Goal: Information Seeking & Learning: Check status

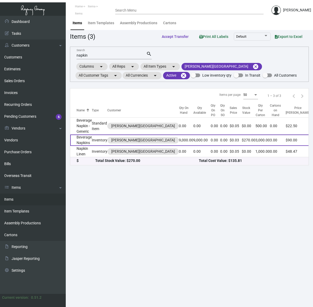
click at [88, 140] on td "Beverage Napkins" at bounding box center [81, 140] width 22 height 11
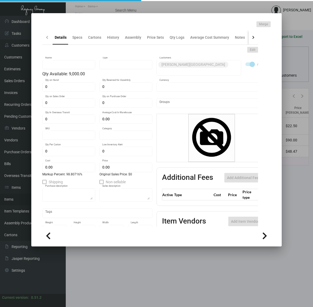
type input "Beverage Napkins"
type input "Inventory"
type input "9,000"
type input "$ 0.01509"
type input "2236"
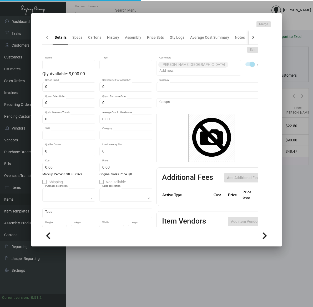
type input "Standard"
type input "3,000"
type input "$ 0.01509"
type input "$ 0.03"
type textarea "Beverage Napkin: size 5x5, 2 ply white beverage napkin, imprinting 2 colors, wi…"
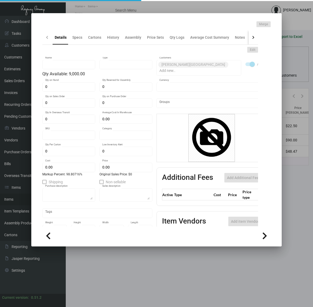
type textarea "Beverage Napkin: size 5x5, 2 ply white beverage napkin, imprinting 2 colors, wi…"
checkbox input "true"
type input "United States Dollar $"
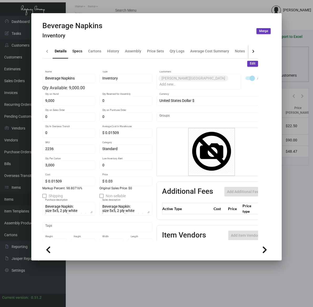
click at [72, 53] on div "Specs" at bounding box center [77, 51] width 10 height 6
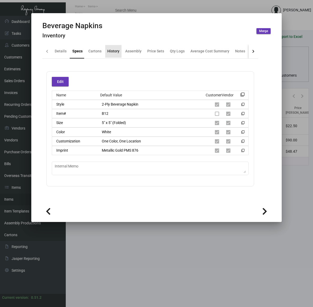
click at [113, 50] on div "History" at bounding box center [113, 51] width 12 height 6
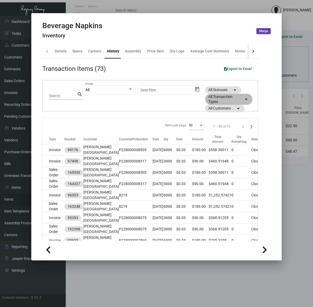
click at [243, 98] on mat-icon "arrow_drop_down" at bounding box center [246, 99] width 6 height 6
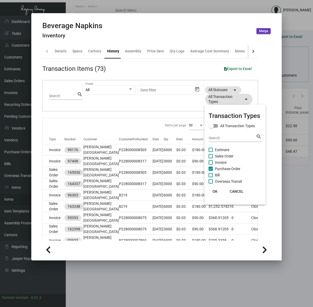
click at [232, 170] on span "Purchase Order" at bounding box center [228, 169] width 26 height 6
click at [211, 171] on input "Purchase Order" at bounding box center [211, 171] width 0 height 0
click at [235, 168] on span "Purchase Order" at bounding box center [228, 169] width 26 height 6
click at [211, 171] on input "Purchase Order" at bounding box center [211, 171] width 0 height 0
checkbox input "true"
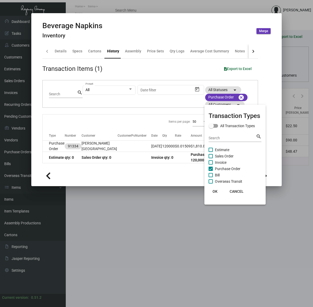
click at [214, 190] on span "OK" at bounding box center [215, 191] width 5 height 4
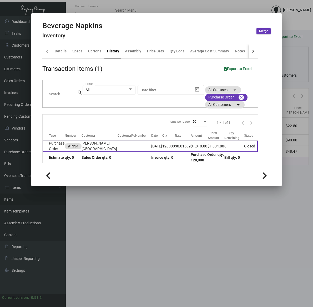
click at [191, 151] on td "$1,810.80" at bounding box center [199, 146] width 17 height 11
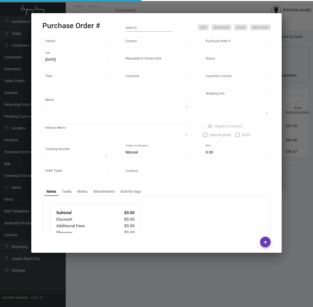
type input "TK Cups-Sorgs"
type input "Order Entry"
type input "91334"
type input "[DATE]"
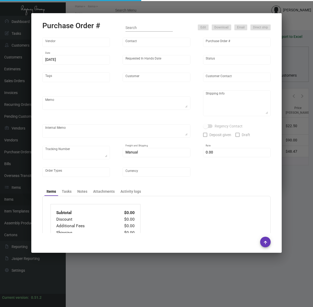
type input "[PERSON_NAME][GEOGRAPHIC_DATA]"
type textarea "Ship via Best Way."
type textarea "[PERSON_NAME] Regency Group NJ [STREET_ADDRESS]"
type textarea "[URL][DOMAIN_NAME]"
checkbox input "true"
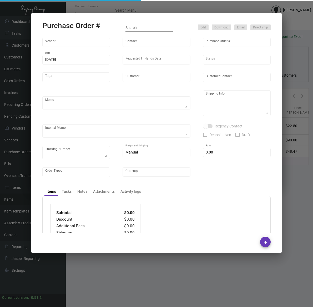
type input "$ 0.00"
type input "United States Dollar $"
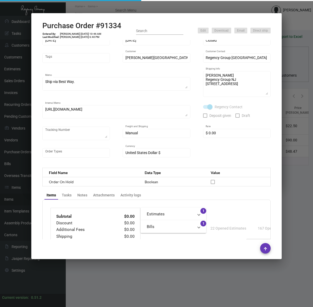
scroll to position [212, 0]
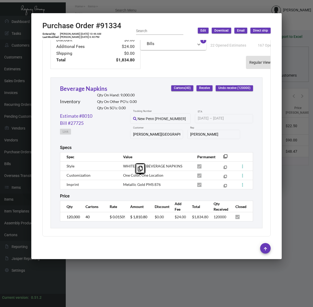
drag, startPoint x: 166, startPoint y: 177, endPoint x: 120, endPoint y: 179, distance: 46.4
click at [120, 180] on td "Metallic Gold PMS 876" at bounding box center [155, 184] width 74 height 9
copy span "Metallic Gold PMS 876"
click at [129, 277] on div at bounding box center [156, 153] width 313 height 307
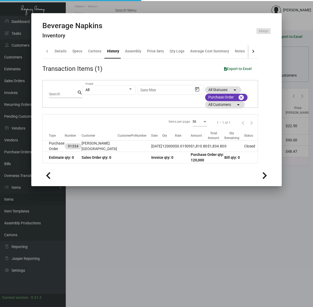
click at [129, 277] on div at bounding box center [156, 153] width 313 height 307
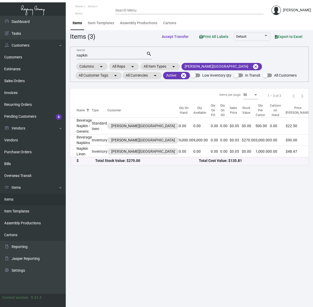
click at [22, 199] on link "Items" at bounding box center [33, 200] width 66 height 12
click at [253, 65] on mat-icon "cancel" at bounding box center [256, 66] width 6 height 6
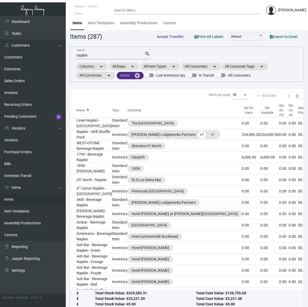
click at [141, 74] on mat-chip "Active cancel" at bounding box center [130, 75] width 27 height 7
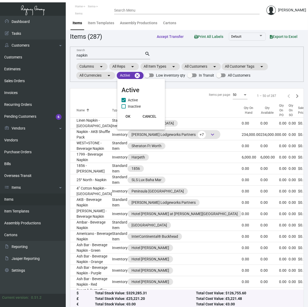
click at [139, 75] on div at bounding box center [154, 153] width 308 height 307
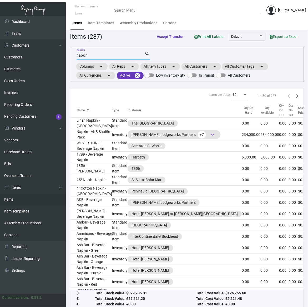
drag, startPoint x: 113, startPoint y: 53, endPoint x: -59, endPoint y: 30, distance: 173.8
click at [0, 30] on html "Home Items Items Search Menu [PERSON_NAME] Dashboard Dashboard Tasks Customers …" at bounding box center [154, 153] width 308 height 307
type input "[PERSON_NAME]"
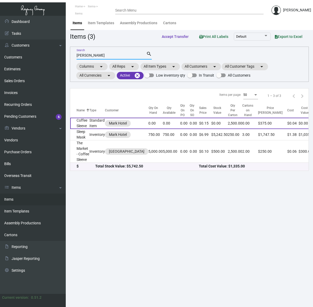
click at [84, 124] on td "Coffee Sleeve" at bounding box center [79, 123] width 19 height 11
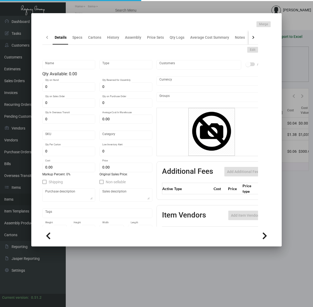
type input "Coffee Sleeve"
type input "Standard Item"
type input "$ 0.00"
type input "MRK-Coffee Sleeve-11"
type input "Standard"
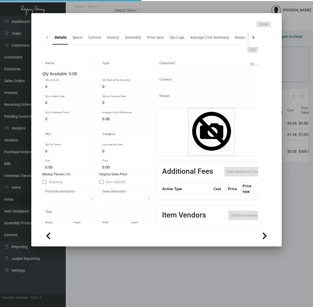
type input "2,500"
type input "$ 0.043"
type input "$ 0.15"
checkbox input "true"
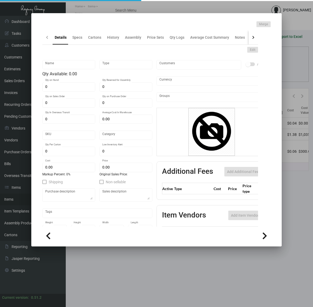
type input "United States Dollar $"
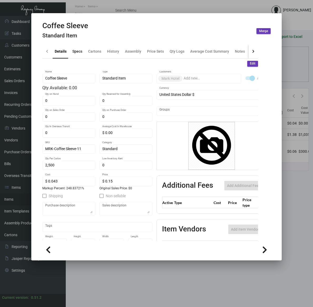
click at [74, 51] on div "Specs" at bounding box center [77, 51] width 10 height 6
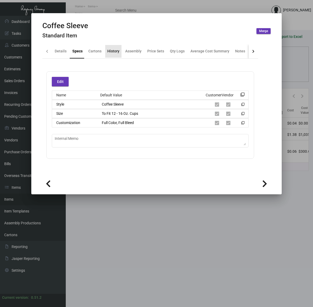
click at [111, 50] on div "History" at bounding box center [113, 51] width 12 height 6
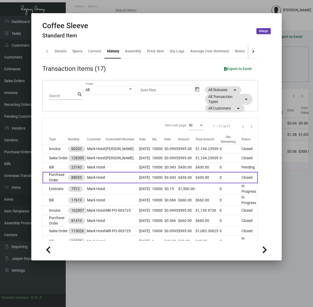
click at [109, 183] on td at bounding box center [123, 177] width 34 height 11
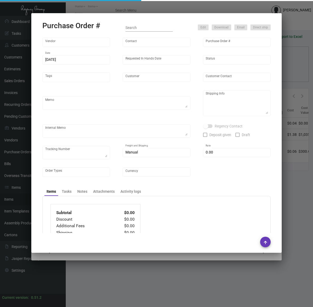
type input "L and L Promos"
type input "[PERSON_NAME]"
type input "88055"
type input "[DATE]"
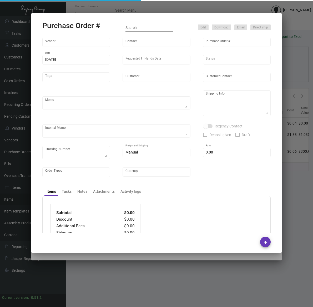
type input "Mark Hotel"
type textarea "Repeat Previous PO 81410. Ship 5000 pcs via Air on our DHL account. Remainder v…"
type textarea "Regency Group NJ [PERSON_NAME] [STREET_ADDRESS]"
checkbox input "true"
type input "$ 0.00"
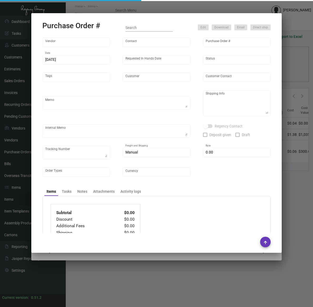
type input "United States Dollar $"
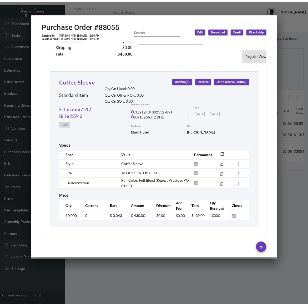
scroll to position [220, 0]
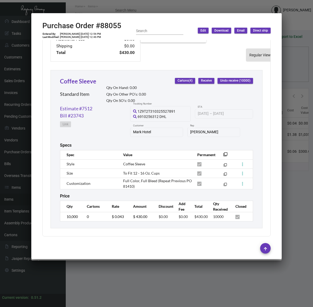
click at [157, 285] on div at bounding box center [156, 153] width 313 height 307
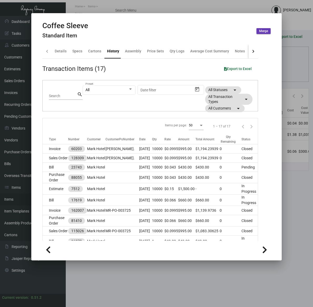
click at [126, 285] on div at bounding box center [156, 153] width 313 height 307
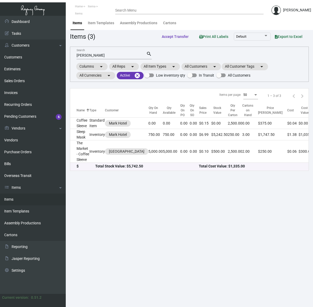
drag, startPoint x: 124, startPoint y: 58, endPoint x: 107, endPoint y: 58, distance: 17.1
click at [107, 57] on div "mark sleeve Search" at bounding box center [112, 55] width 70 height 8
drag, startPoint x: 113, startPoint y: 55, endPoint x: 61, endPoint y: 61, distance: 53.1
click at [0, 35] on html "Home Items Items Search Menu [PERSON_NAME] Dashboard Dashboard Tasks Customers …" at bounding box center [156, 153] width 313 height 307
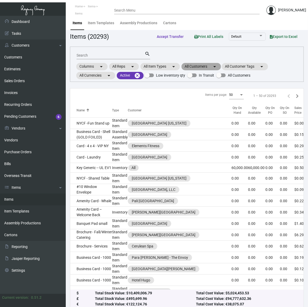
click at [202, 67] on mat-chip "All Customers arrow_drop_down" at bounding box center [201, 66] width 39 height 7
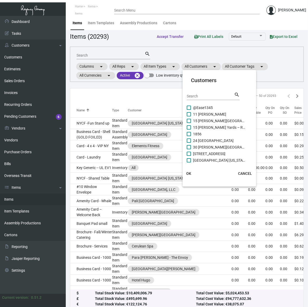
click at [198, 95] on input "Search" at bounding box center [210, 96] width 47 height 4
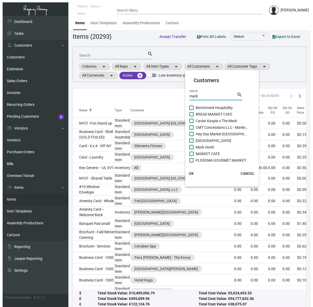
scroll to position [41, 0]
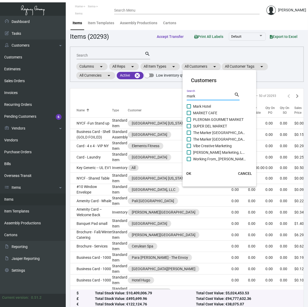
type input "mark"
click at [202, 104] on span "Mark Hotel" at bounding box center [219, 106] width 53 height 6
click at [189, 108] on input "Mark Hotel" at bounding box center [189, 108] width 0 height 0
checkbox input "true"
click at [190, 175] on span "OK" at bounding box center [188, 173] width 5 height 4
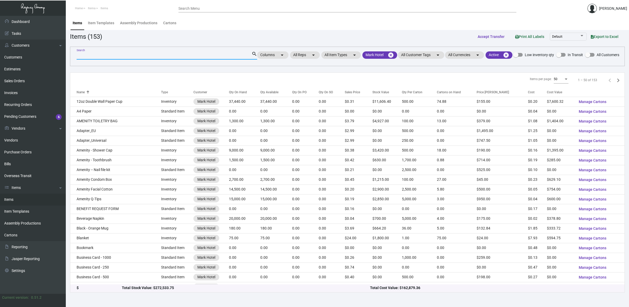
click at [90, 56] on input "Search" at bounding box center [164, 55] width 175 height 4
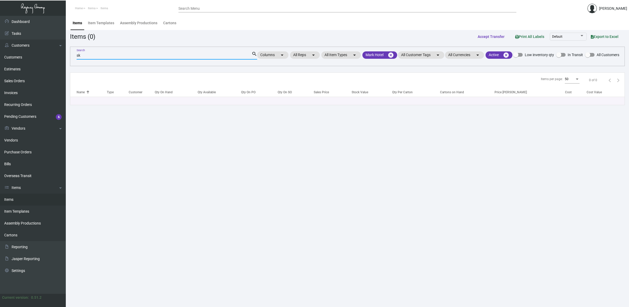
type input "s"
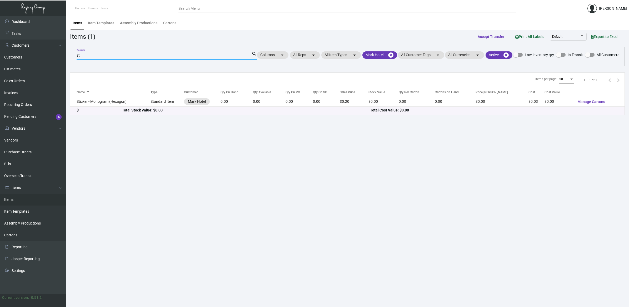
type input "s"
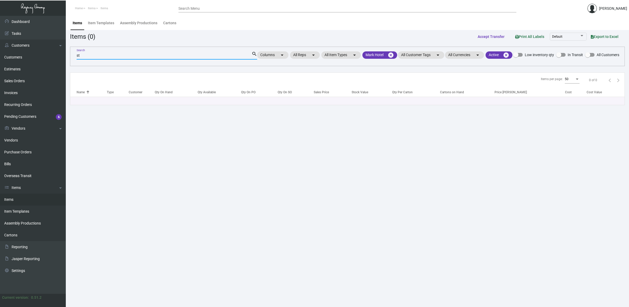
type input "s"
drag, startPoint x: 104, startPoint y: 56, endPoint x: -58, endPoint y: 44, distance: 162.4
click at [0, 44] on html "Home Items Items Search Menu [PERSON_NAME] Dashboard Dashboard Tasks Customers …" at bounding box center [314, 153] width 629 height 307
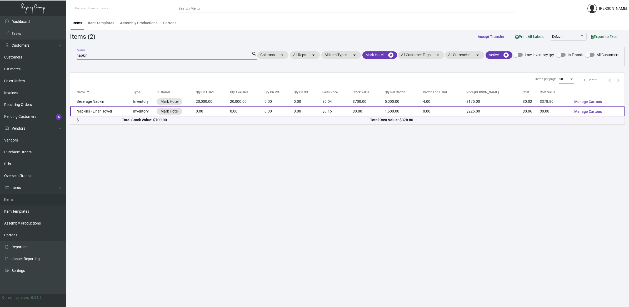
type input "napkin"
click at [119, 115] on td "Napkins - Linen Towel" at bounding box center [101, 111] width 63 height 10
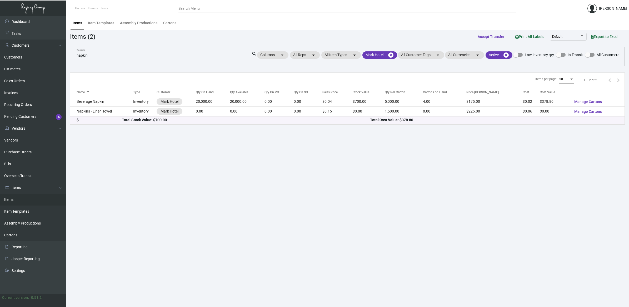
click at [117, 116] on td "Napkins - Linen Towel" at bounding box center [101, 111] width 63 height 10
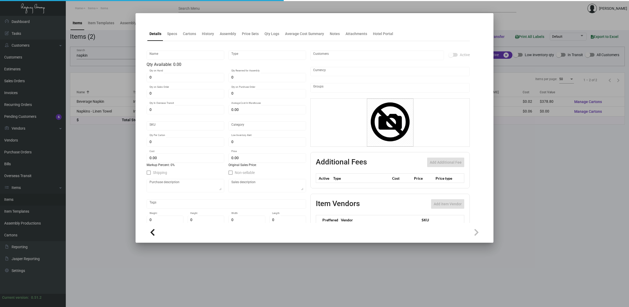
click at [117, 119] on div at bounding box center [314, 153] width 629 height 307
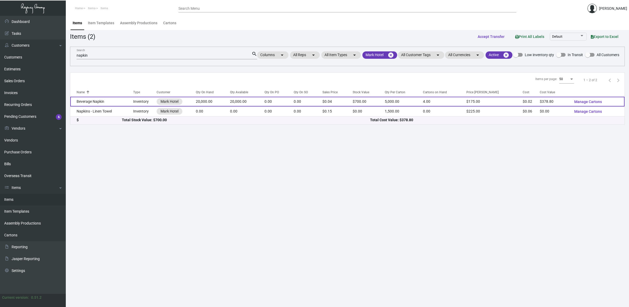
click at [108, 106] on td "Beverage Napkin" at bounding box center [101, 102] width 63 height 10
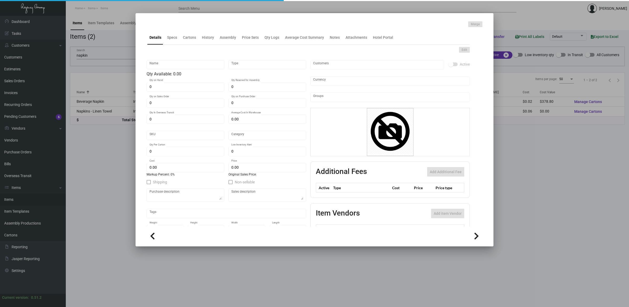
type input "Beverage Napkin"
type input "Inventory"
type input "20,000"
type input "$ 0.01785"
type input "2042"
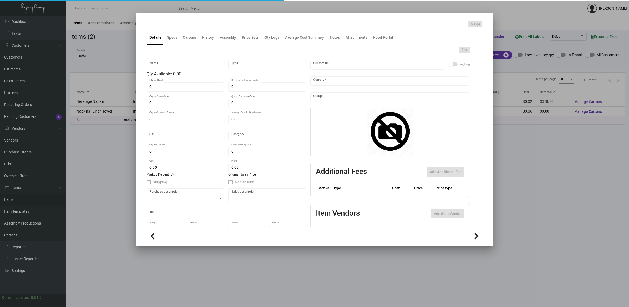
type input "Standard"
type input "5,000"
type input "$ 0.01894"
type input "$ 0.035"
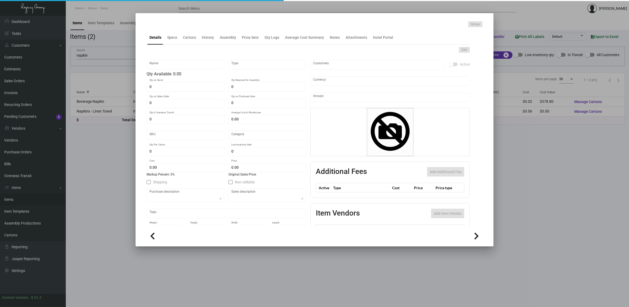
type textarea "Napkins: size closed 5x5, 1 ply white beverage napkin, printing 1 color black, …"
checkbox input "true"
type input "United States Dollar $"
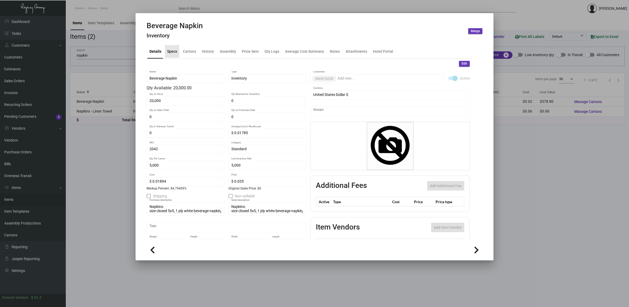
click at [171, 52] on div "Specs" at bounding box center [172, 51] width 10 height 6
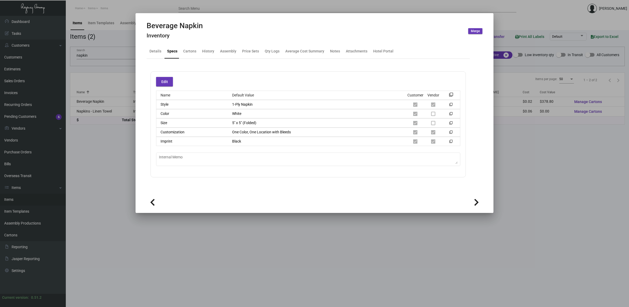
click at [88, 152] on div at bounding box center [314, 153] width 629 height 307
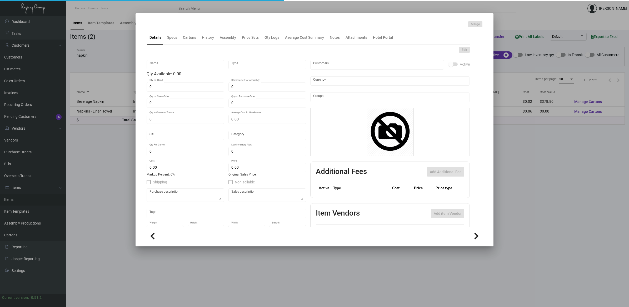
type input "Beverage Napkin"
type input "Inventory"
type input "20,000"
type input "$ 0.01785"
type input "2042"
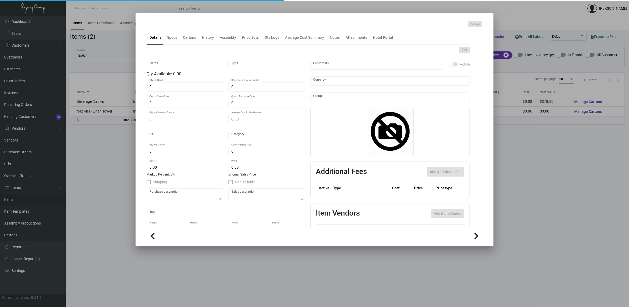
type input "Standard"
type input "5,000"
type input "$ 0.01894"
type input "$ 0.035"
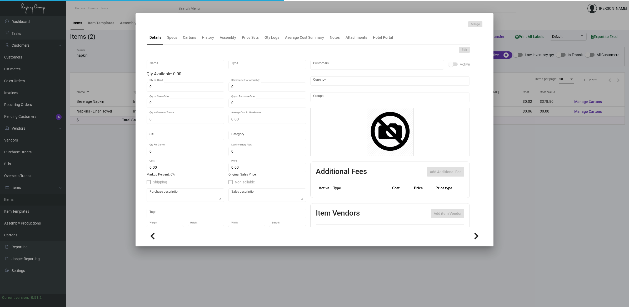
type textarea "Napkins: size closed 5x5, 1 ply white beverage napkin, printing 1 color black, …"
checkbox input "true"
type input "United States Dollar $"
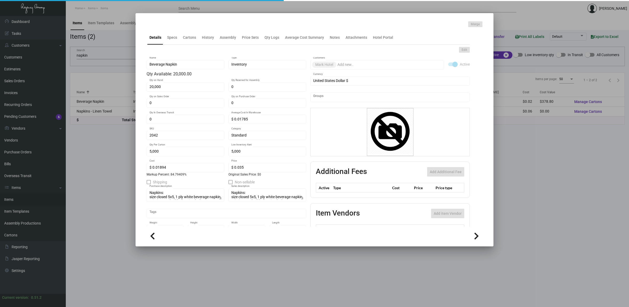
click at [101, 115] on div at bounding box center [314, 153] width 629 height 307
click at [100, 116] on td "Napkins - Linen Towel" at bounding box center [101, 111] width 63 height 10
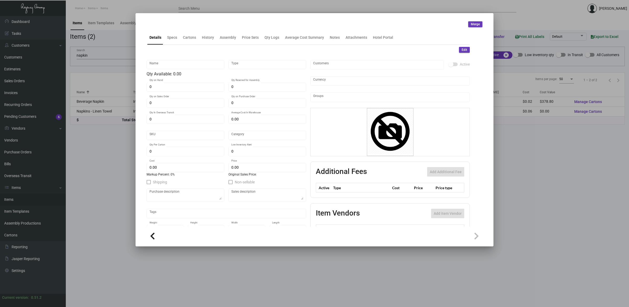
type input "Napkins - Linen Towel"
type input "Inventory"
type input "$ 0.00"
type input "2135"
type input "Standard"
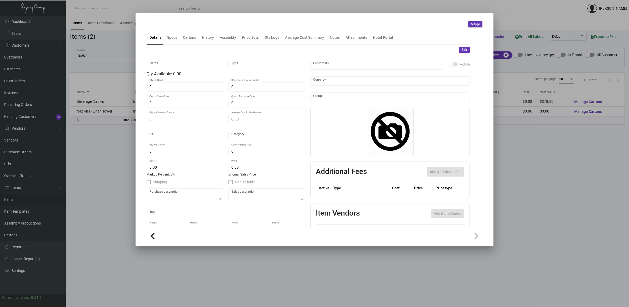
type input "1,500"
type input "-1"
type input "$ 0.05921"
type input "$ 0.15"
type textarea "Towel Napkins: size 12x17, guest linen towel napkin, printing on 1 side, tri-fo…"
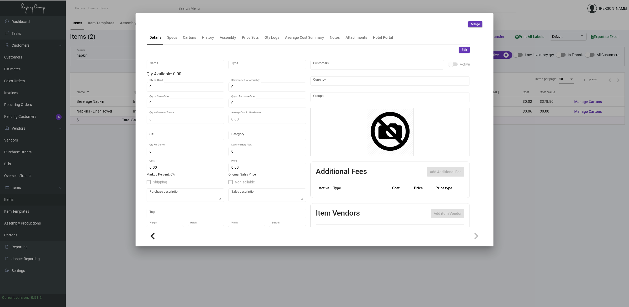
type textarea "Towel Napkins: size 12x17, guest linen towel napkin, printing on 1 side, tri-fo…"
checkbox input "true"
type input "United States Dollar $"
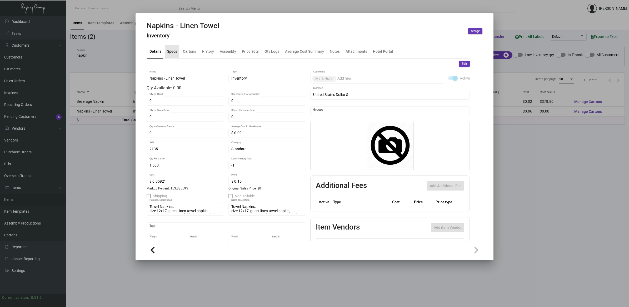
click at [173, 53] on div "Specs" at bounding box center [172, 51] width 10 height 6
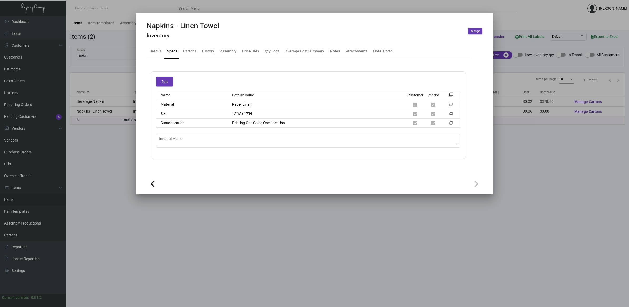
drag, startPoint x: 96, startPoint y: 135, endPoint x: 99, endPoint y: 133, distance: 3.3
click at [98, 135] on div at bounding box center [314, 153] width 629 height 307
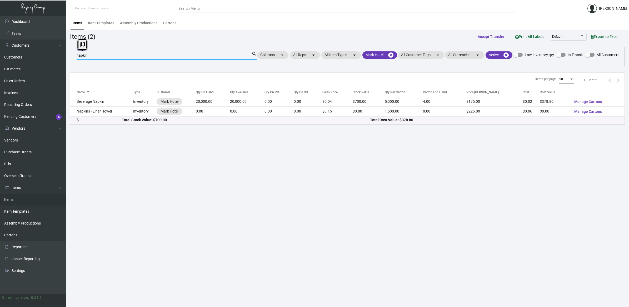
drag, startPoint x: 99, startPoint y: 55, endPoint x: -19, endPoint y: 57, distance: 118.8
click at [0, 57] on html "Home Items Items Search Menu [PERSON_NAME] Dashboard Dashboard Tasks Customers …" at bounding box center [314, 153] width 629 height 307
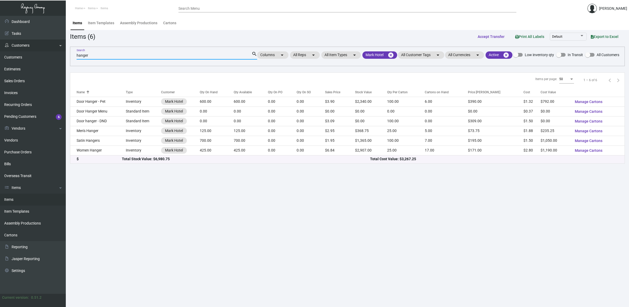
drag, startPoint x: 91, startPoint y: 55, endPoint x: 14, endPoint y: 50, distance: 77.0
click at [14, 50] on div "Dashboard Dashboard Tasks Customers Customers Estimates Sales Orders Invoices R…" at bounding box center [314, 161] width 629 height 291
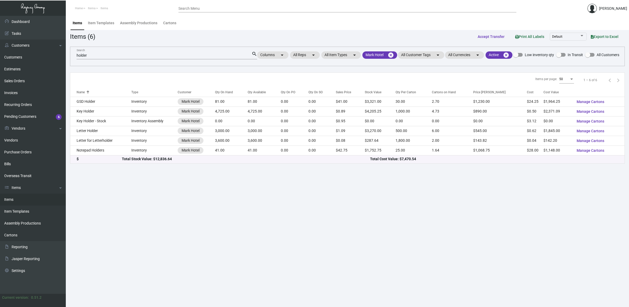
drag, startPoint x: 607, startPoint y: 234, endPoint x: 585, endPoint y: 164, distance: 73.5
click at [313, 234] on main "Items Item Templates Assembly Productions Cartons Items (6) Accept Transfer Pri…" at bounding box center [347, 161] width 563 height 291
click at [135, 183] on main "Items Item Templates Assembly Productions Cartons Items (6) Accept Transfer Pri…" at bounding box center [347, 161] width 563 height 291
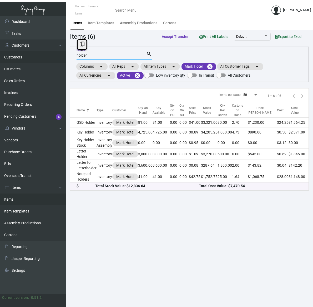
drag, startPoint x: 102, startPoint y: 55, endPoint x: 44, endPoint y: 61, distance: 58.7
click at [44, 61] on div "Dashboard Dashboard Tasks Customers Customers Estimates Sales Orders Invoices R…" at bounding box center [156, 161] width 313 height 291
drag, startPoint x: 212, startPoint y: 67, endPoint x: 165, endPoint y: 65, distance: 47.5
click at [212, 67] on mat-icon "cancel" at bounding box center [210, 66] width 6 height 6
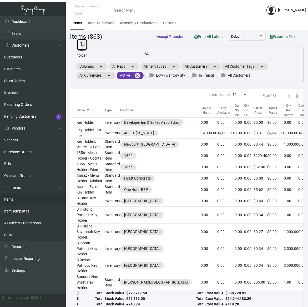
click at [136, 56] on input "holder" at bounding box center [111, 55] width 68 height 4
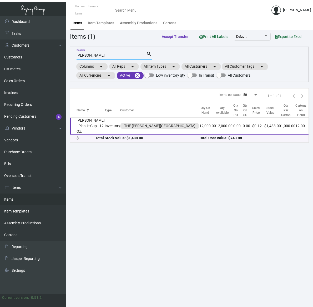
type input "[PERSON_NAME]"
click at [78, 120] on td "[PERSON_NAME] - Plastic Cup - 12 Oz." at bounding box center [87, 126] width 34 height 17
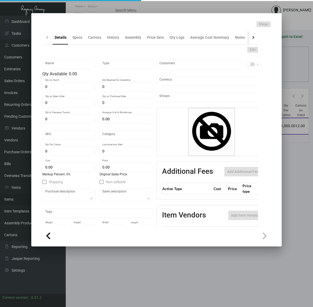
type input "[PERSON_NAME] - Plastic Cup - 12 Oz."
type input "Inventory"
type input "12,000"
type input "$ 0.06199"
type input "Inventory"
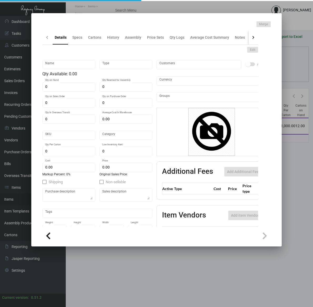
type input "1,000"
type input "$ 0.06199"
type input "$ 0.124"
checkbox input "true"
type input "United States Dollar $"
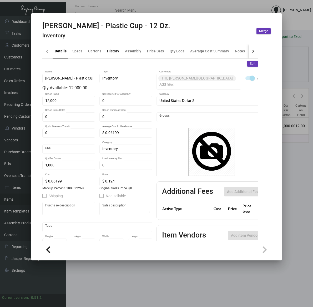
click at [119, 51] on div "History" at bounding box center [113, 51] width 16 height 13
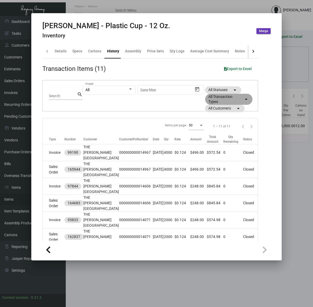
click at [230, 103] on mat-chip "All Transaction Types arrow_drop_down" at bounding box center [228, 99] width 47 height 11
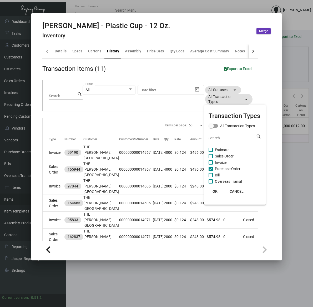
click at [235, 168] on span "Purchase Order" at bounding box center [228, 169] width 26 height 6
click at [211, 171] on input "Purchase Order" at bounding box center [211, 171] width 0 height 0
click at [234, 168] on span "Purchase Order" at bounding box center [228, 169] width 26 height 6
click at [211, 171] on input "Purchase Order" at bounding box center [211, 171] width 0 height 0
checkbox input "true"
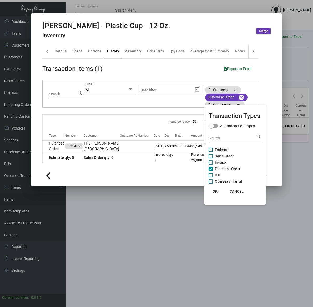
click at [216, 192] on span "OK" at bounding box center [215, 191] width 5 height 4
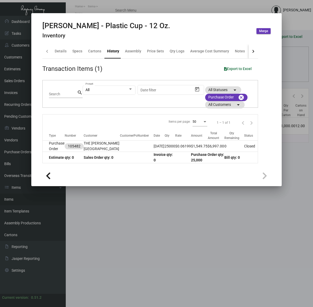
click at [175, 152] on td at bounding box center [183, 157] width 16 height 11
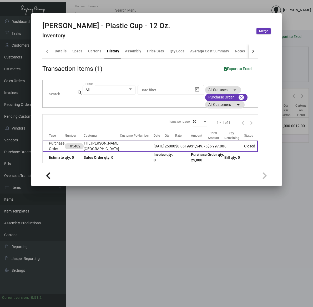
click at [93, 148] on td "THE [PERSON_NAME][GEOGRAPHIC_DATA]" at bounding box center [102, 146] width 36 height 11
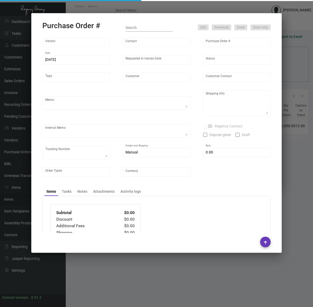
type input "YESPAC"
type input "Order Entry"
type input "105482"
type input "[DATE]"
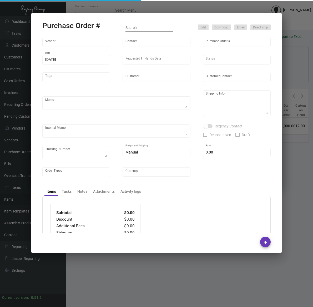
type input "THE [PERSON_NAME][GEOGRAPHIC_DATA]"
type textarea "Please confirm freight costs before shipping."
type textarea "Regency Group NJ - [PERSON_NAME] [STREET_ADDRESS]"
type textarea "RD ACH [DATE]."
checkbox input "true"
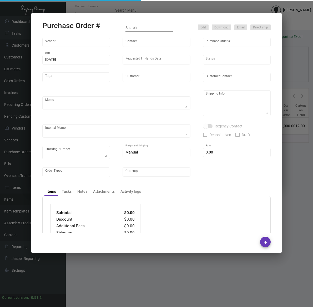
checkbox input "true"
type input "$ 298.00"
type input "United States Dollar $"
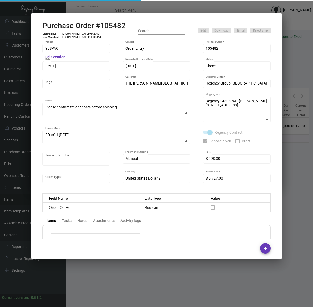
click at [110, 24] on h2 "Purchase Order #105482" at bounding box center [83, 25] width 83 height 9
copy h2 "105482"
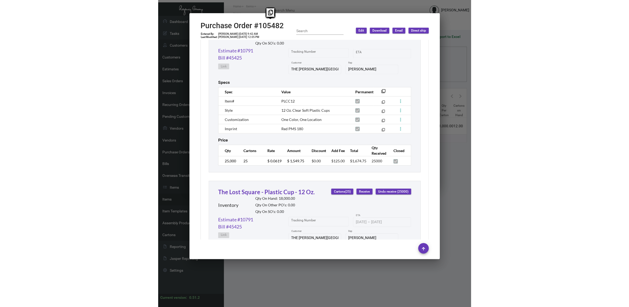
scroll to position [461, 0]
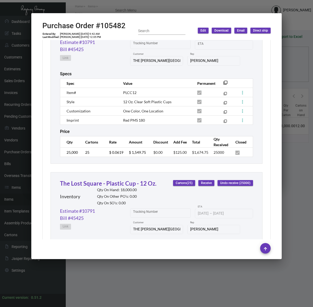
click at [130, 118] on span "Red PMS 180" at bounding box center [134, 120] width 22 height 4
copy tr "Red PMS 180 filter_none"
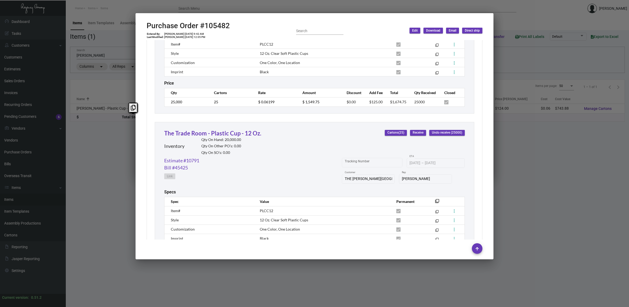
scroll to position [724, 0]
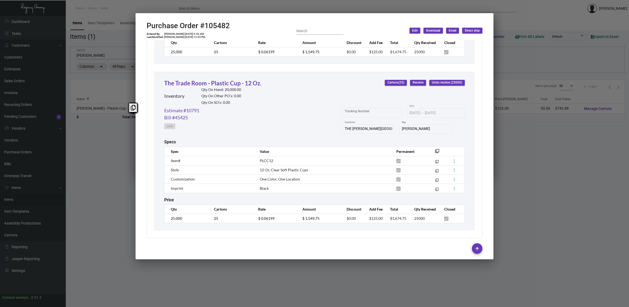
click at [96, 154] on div at bounding box center [314, 153] width 629 height 307
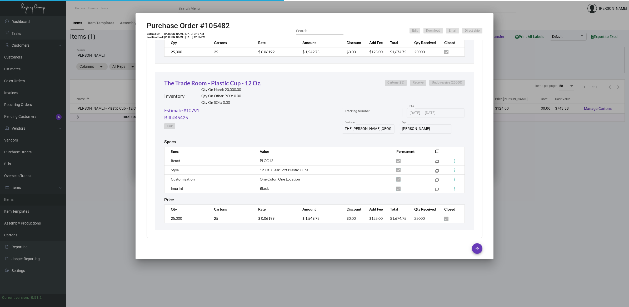
click at [96, 154] on div at bounding box center [314, 153] width 629 height 307
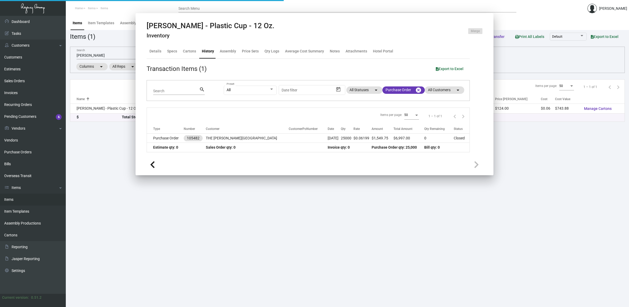
click at [96, 154] on main "Items Item Templates Assembly Productions Cartons Items (1) Accept Transfer Pri…" at bounding box center [347, 161] width 563 height 291
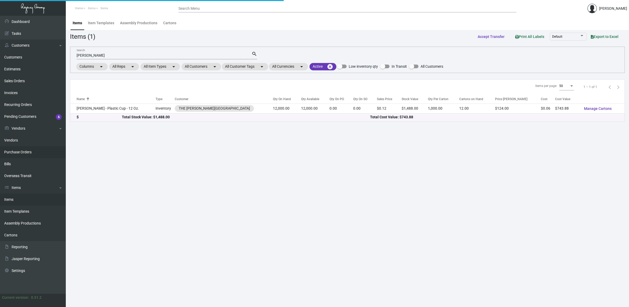
click at [18, 150] on link "Purchase Orders" at bounding box center [33, 152] width 66 height 12
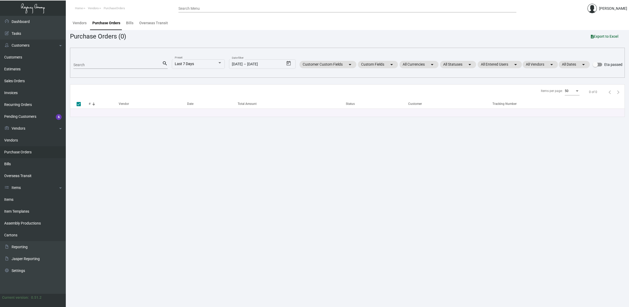
click at [121, 65] on input "Search" at bounding box center [117, 65] width 89 height 4
type input "106065"
checkbox input "false"
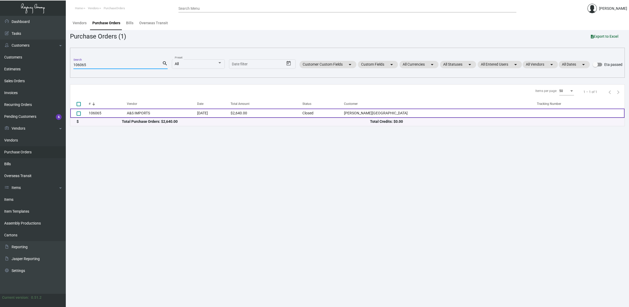
type input "106065"
click at [151, 111] on td "A&S IMPORTS" at bounding box center [162, 112] width 70 height 9
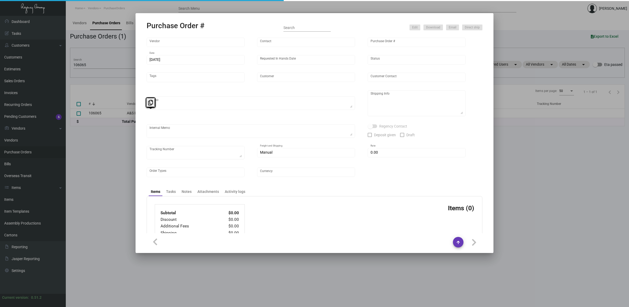
type input "A&S IMPORTS"
type input "[PERSON_NAME]"
type input "106065"
type input "[DATE]"
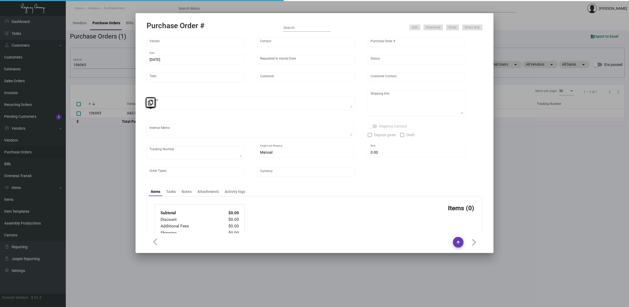
type input "[PERSON_NAME][GEOGRAPHIC_DATA]"
type textarea "Repeat Previous PO 95049."
type textarea "Regency Group NJ - [PERSON_NAME] [STREET_ADDRESS]"
type textarea "NJ Warehouse. CC paid [DATE] 6205 TSW Paid balance of $305.00 [DATE] 1246"
checkbox input "true"
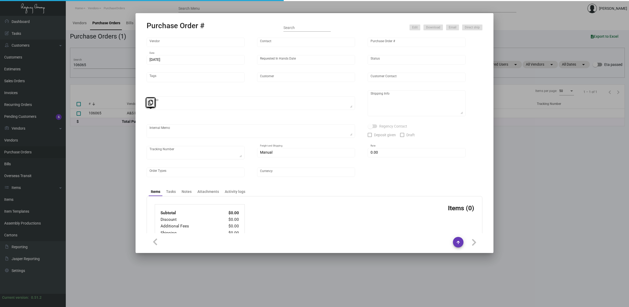
checkbox input "true"
type input "$ 0.00"
type input "United States Dollar $"
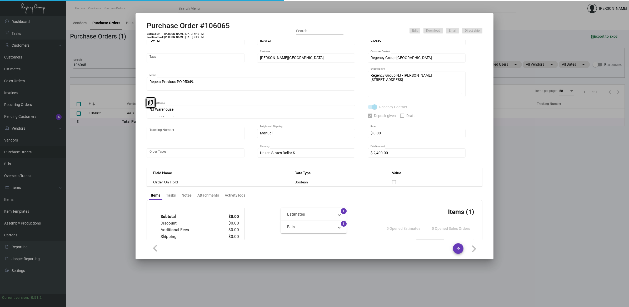
scroll to position [199, 0]
